Goal: Check status

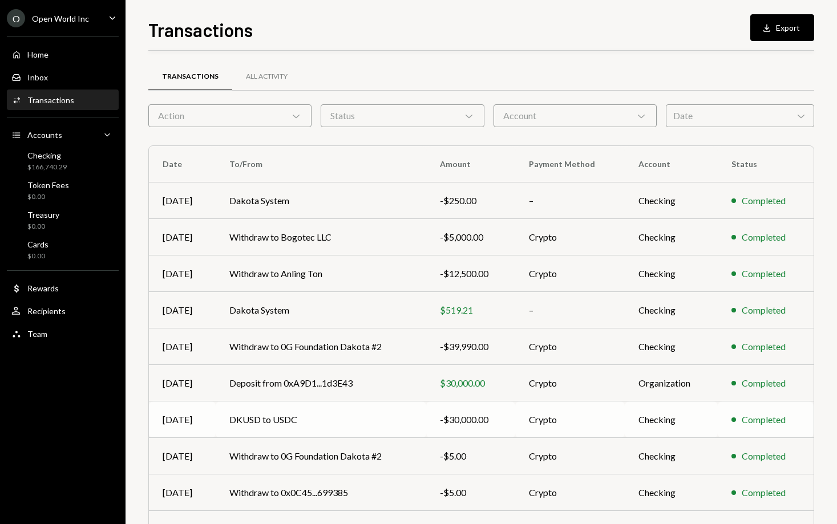
scroll to position [57, 0]
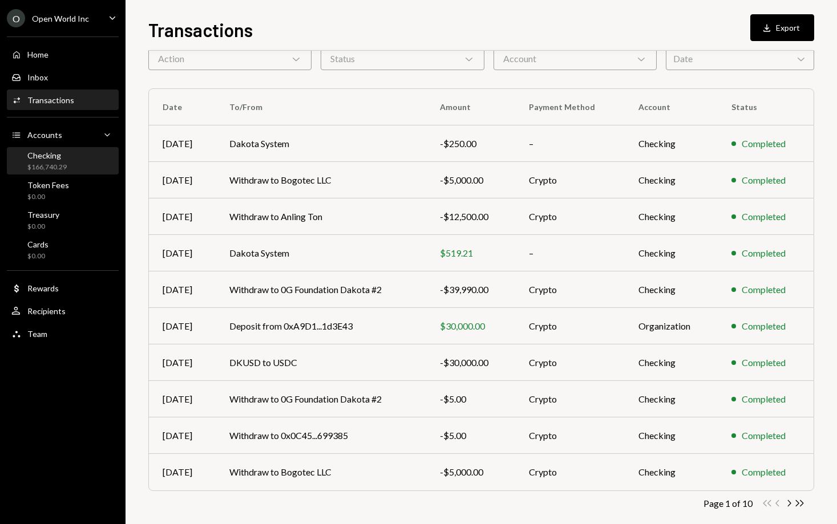
click at [74, 161] on div "Checking $166,740.29" at bounding box center [62, 162] width 103 height 22
